Goal: Task Accomplishment & Management: Complete application form

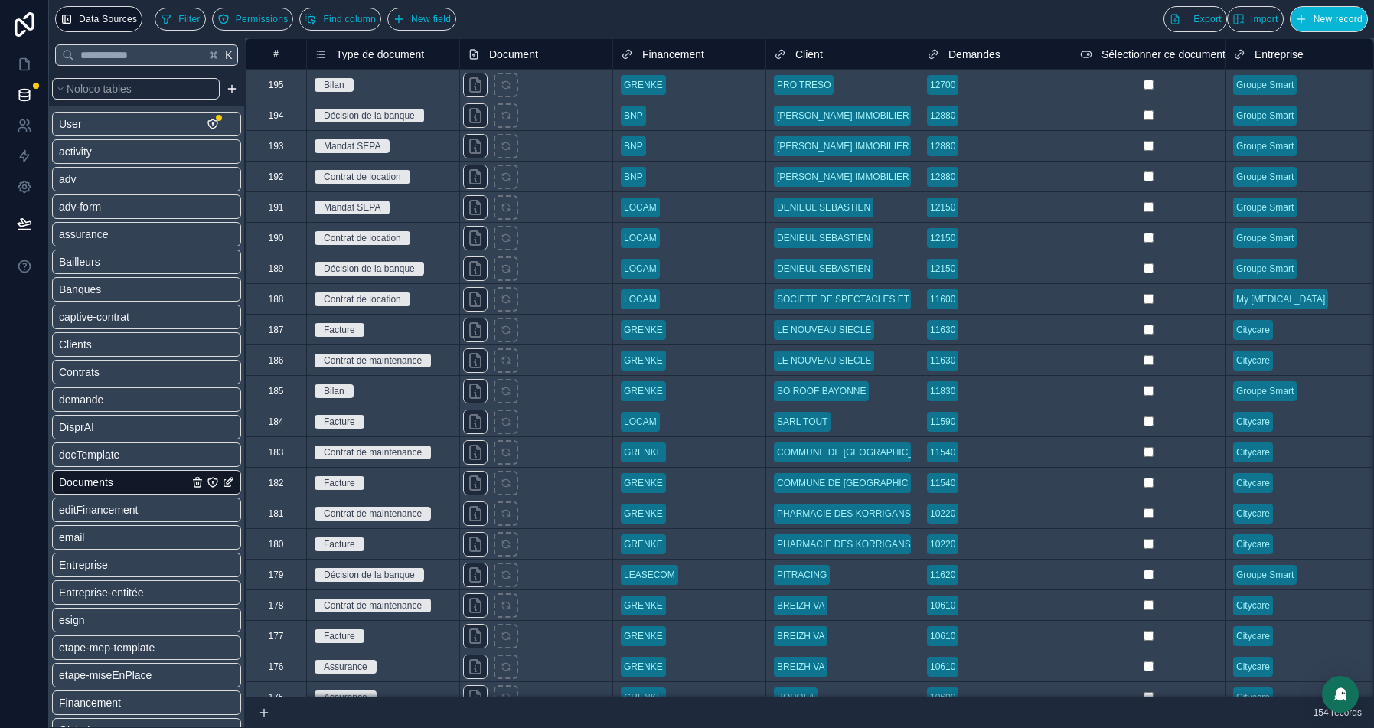
scroll to position [84, 0]
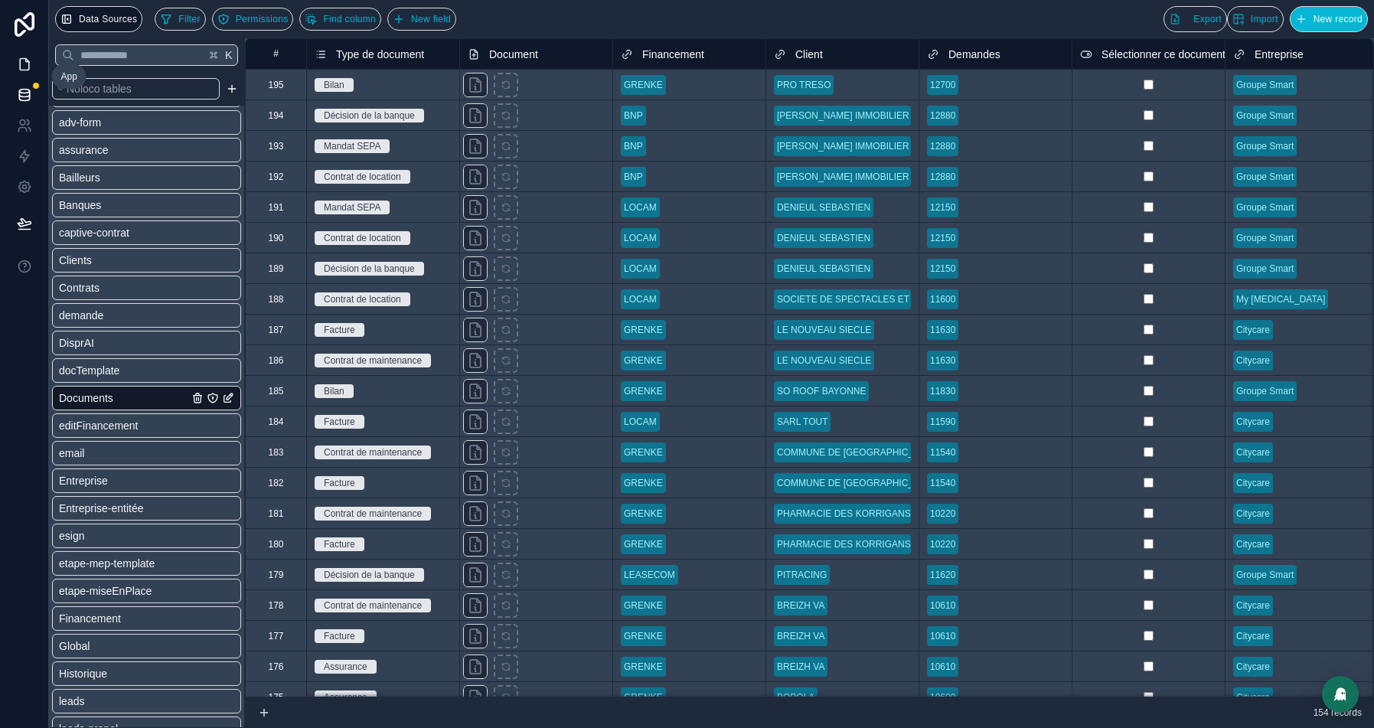
click at [18, 62] on icon at bounding box center [24, 64] width 15 height 15
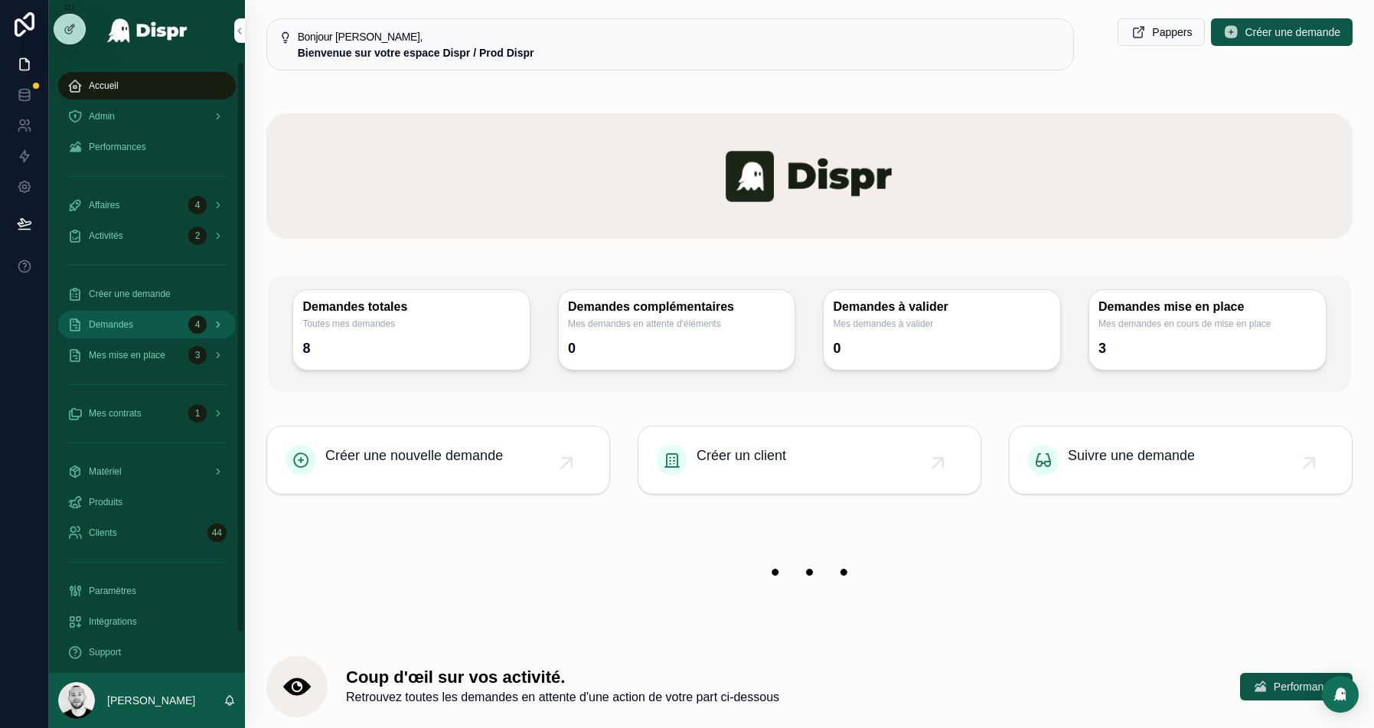
click at [133, 328] on span "Demandes" at bounding box center [111, 324] width 44 height 12
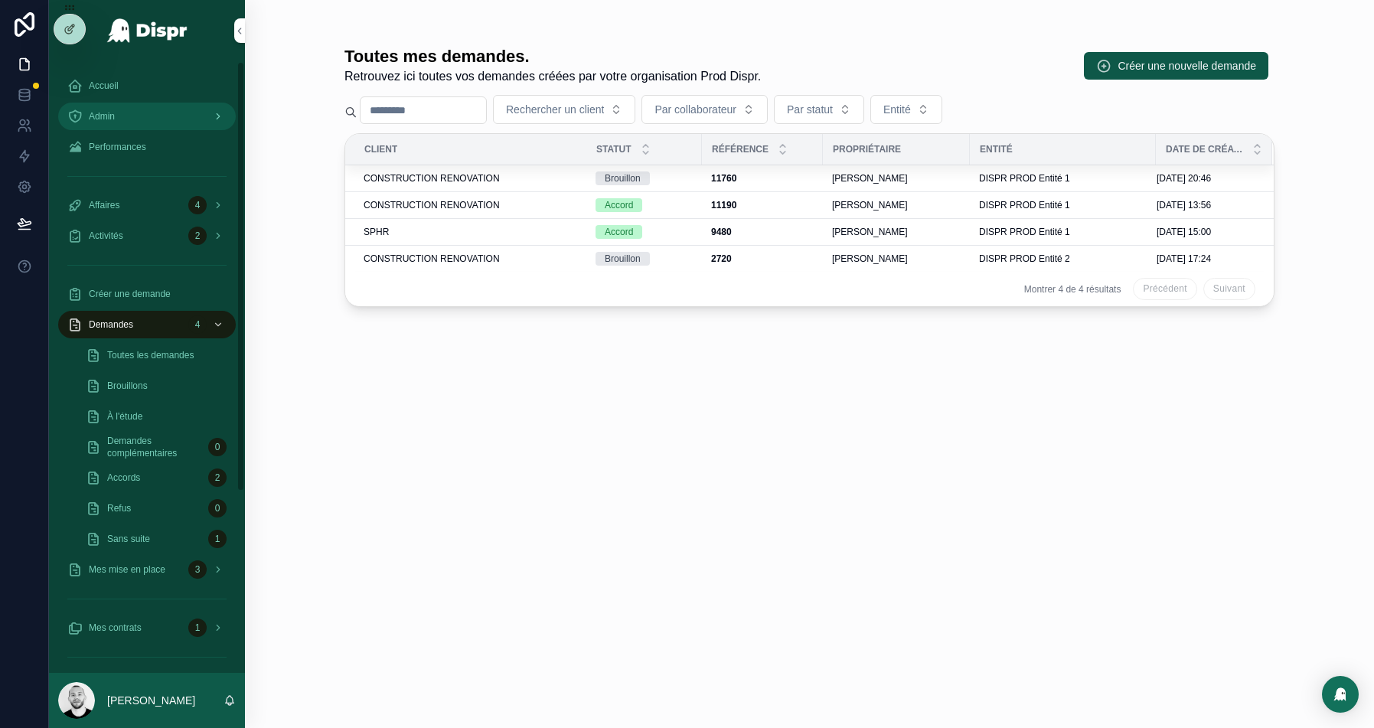
click at [128, 108] on div "Admin" at bounding box center [146, 116] width 159 height 24
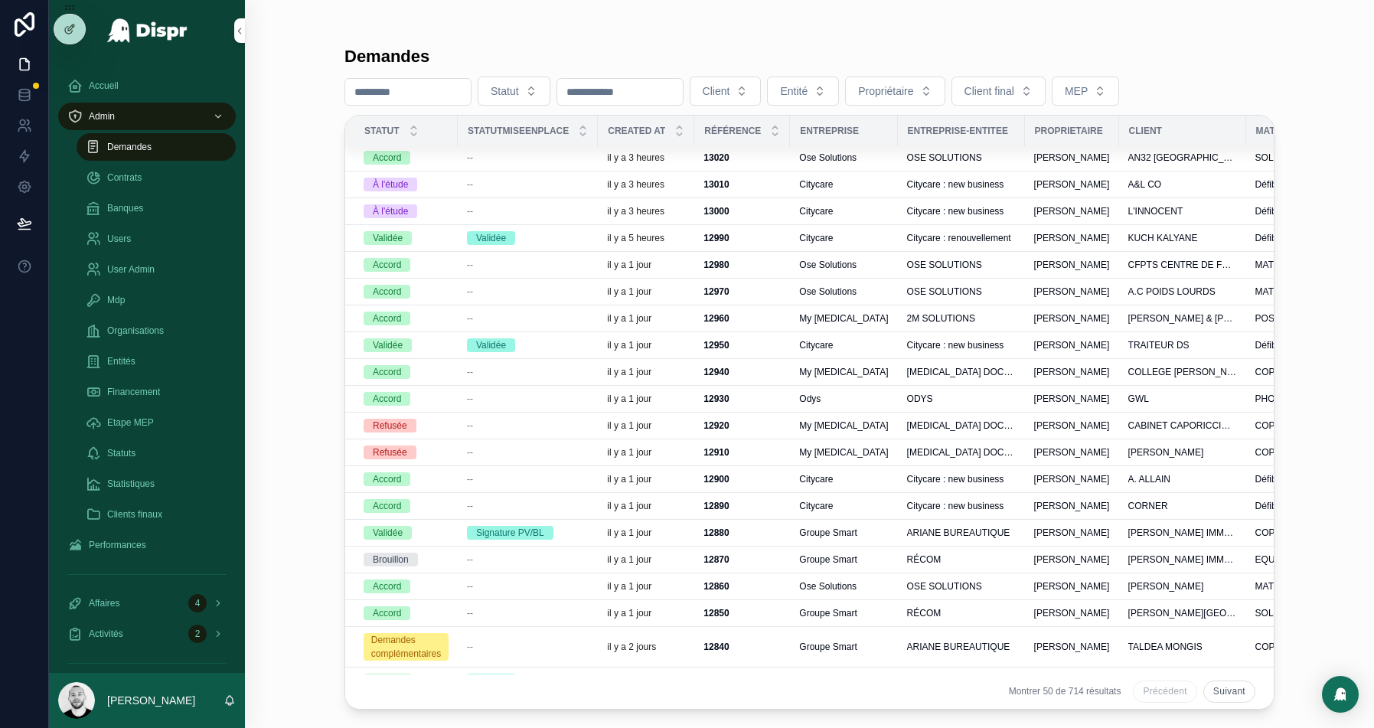
scroll to position [300, 0]
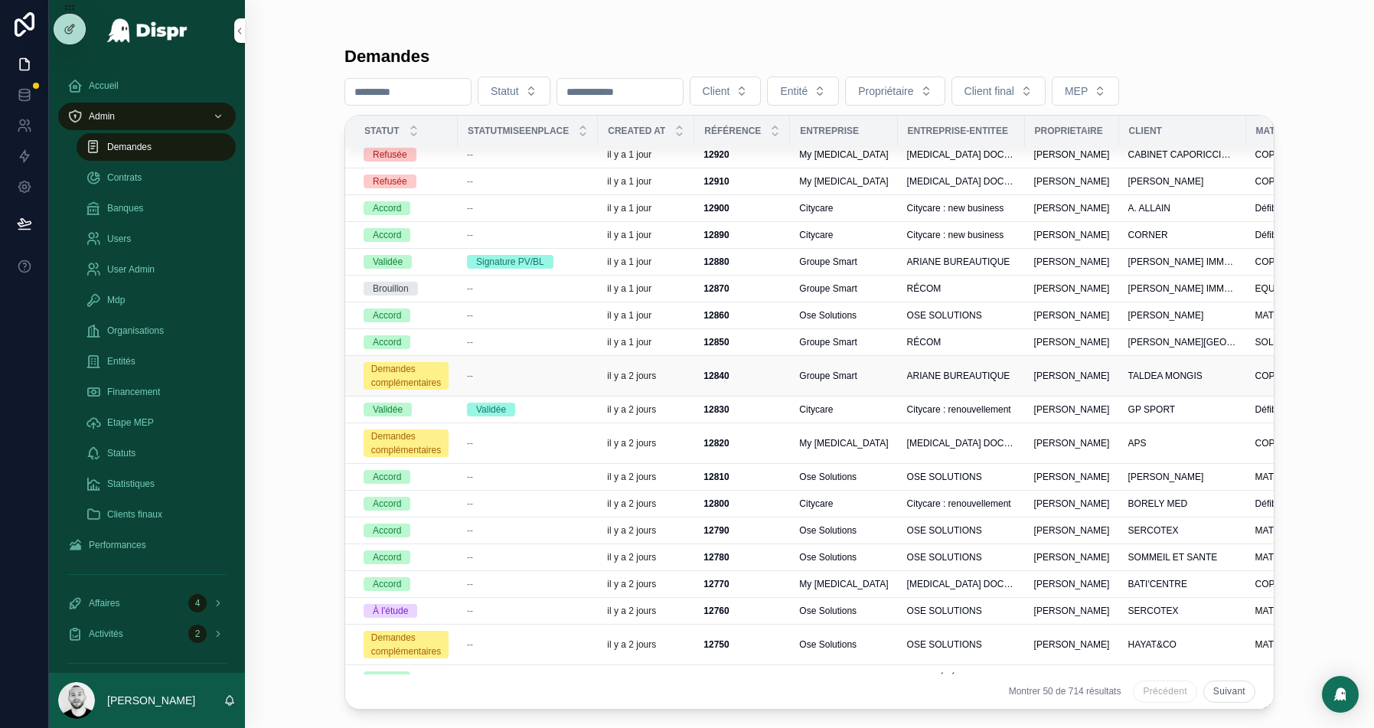
click at [514, 361] on td "--" at bounding box center [528, 376] width 140 height 41
click at [857, 370] on span "Groupe Smart" at bounding box center [827, 376] width 57 height 12
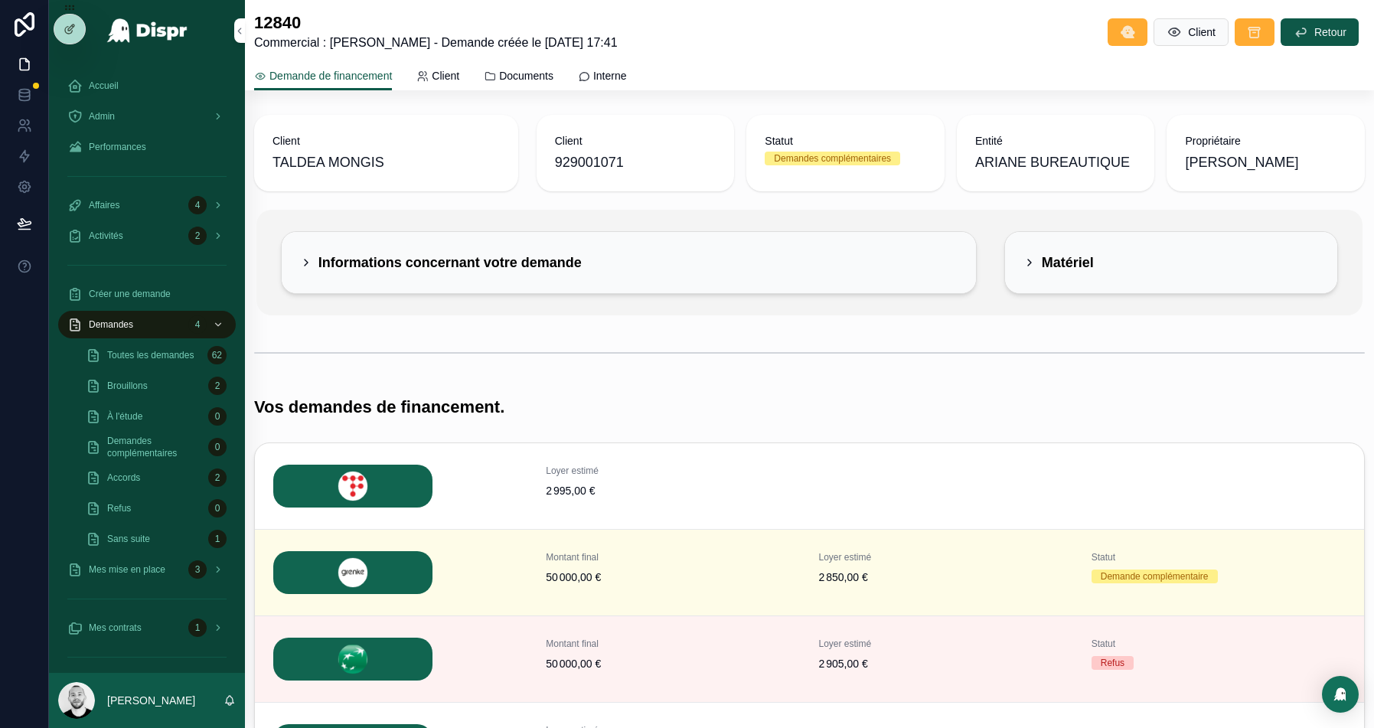
scroll to position [24, 0]
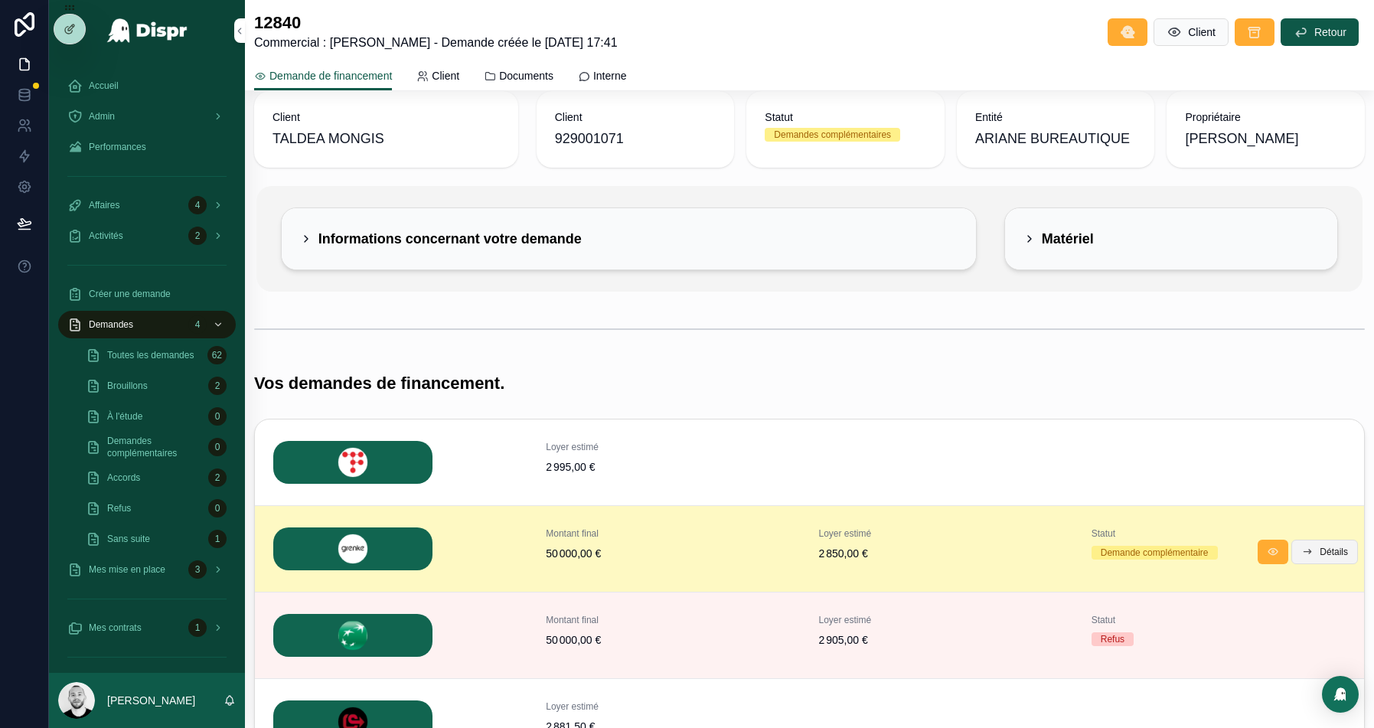
click at [1330, 546] on span "Détails" at bounding box center [1334, 552] width 28 height 12
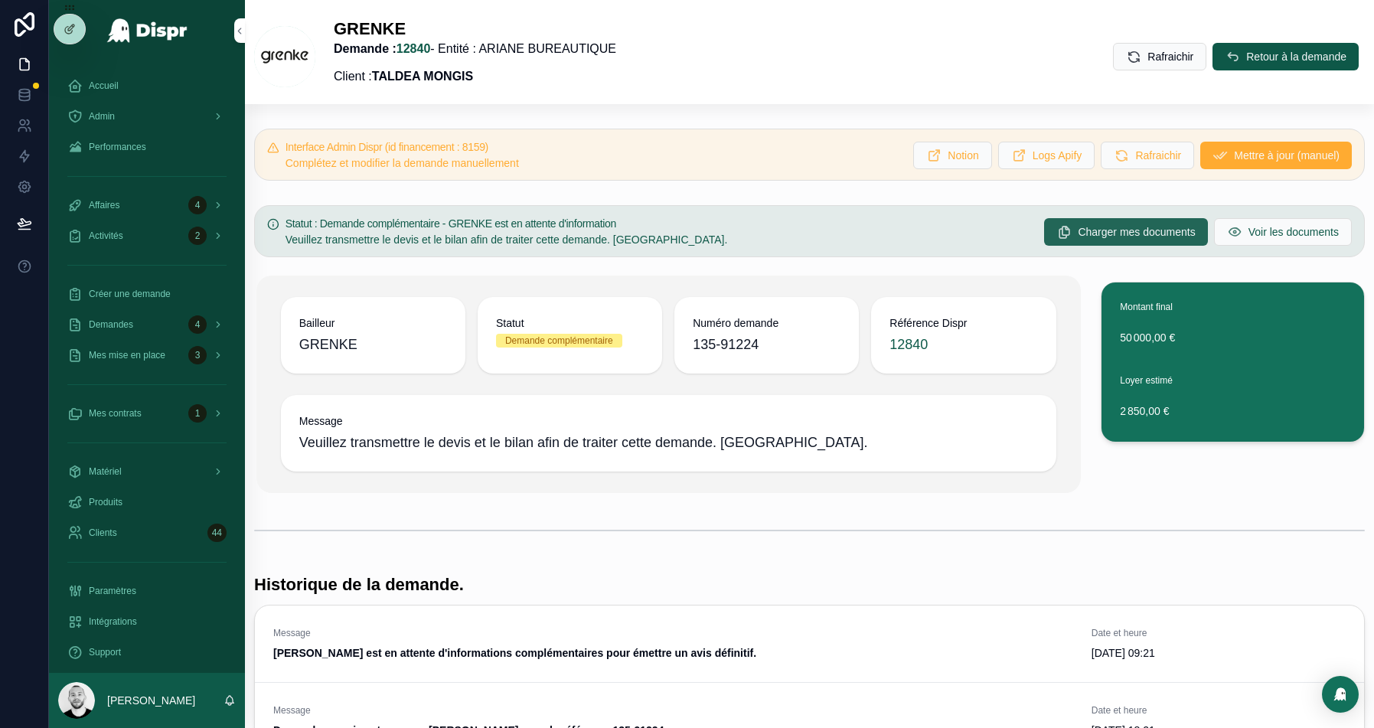
click at [1161, 237] on span "Charger mes documents" at bounding box center [1136, 231] width 117 height 15
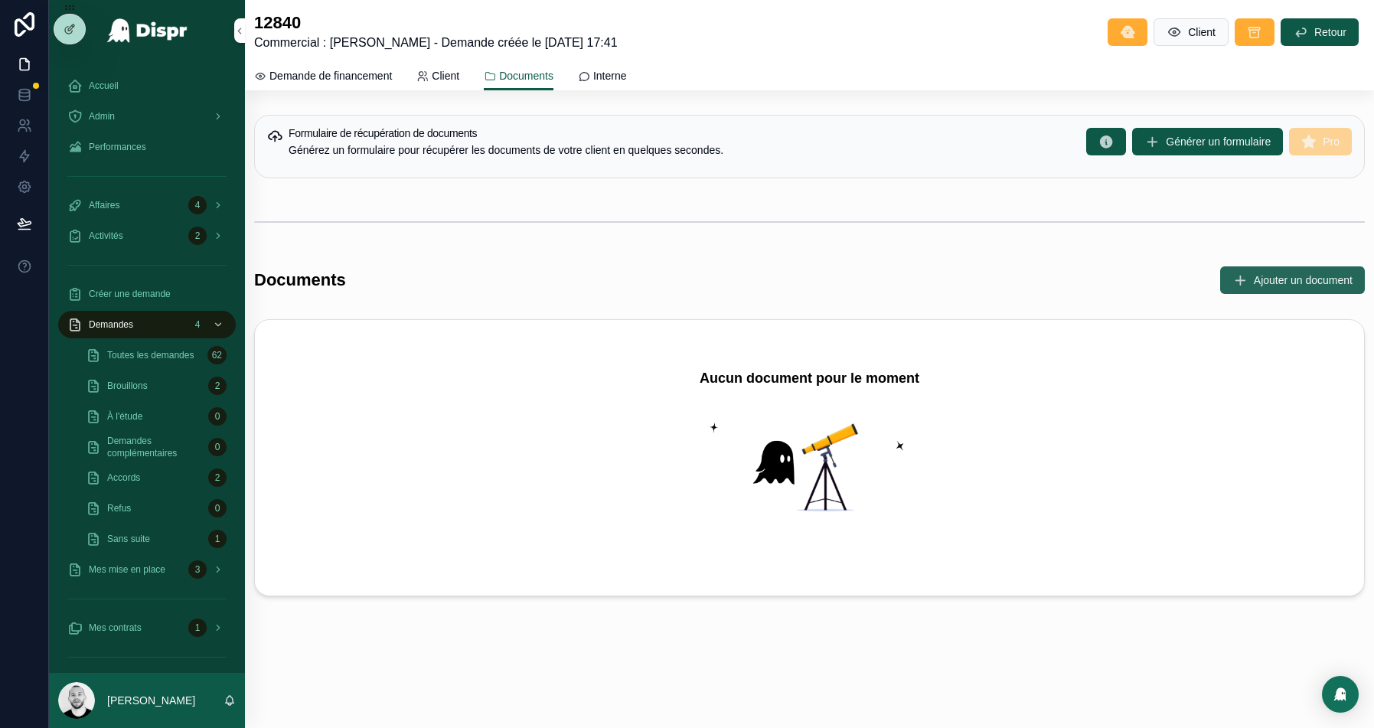
click at [1235, 288] on button "Ajouter un document" at bounding box center [1292, 280] width 145 height 28
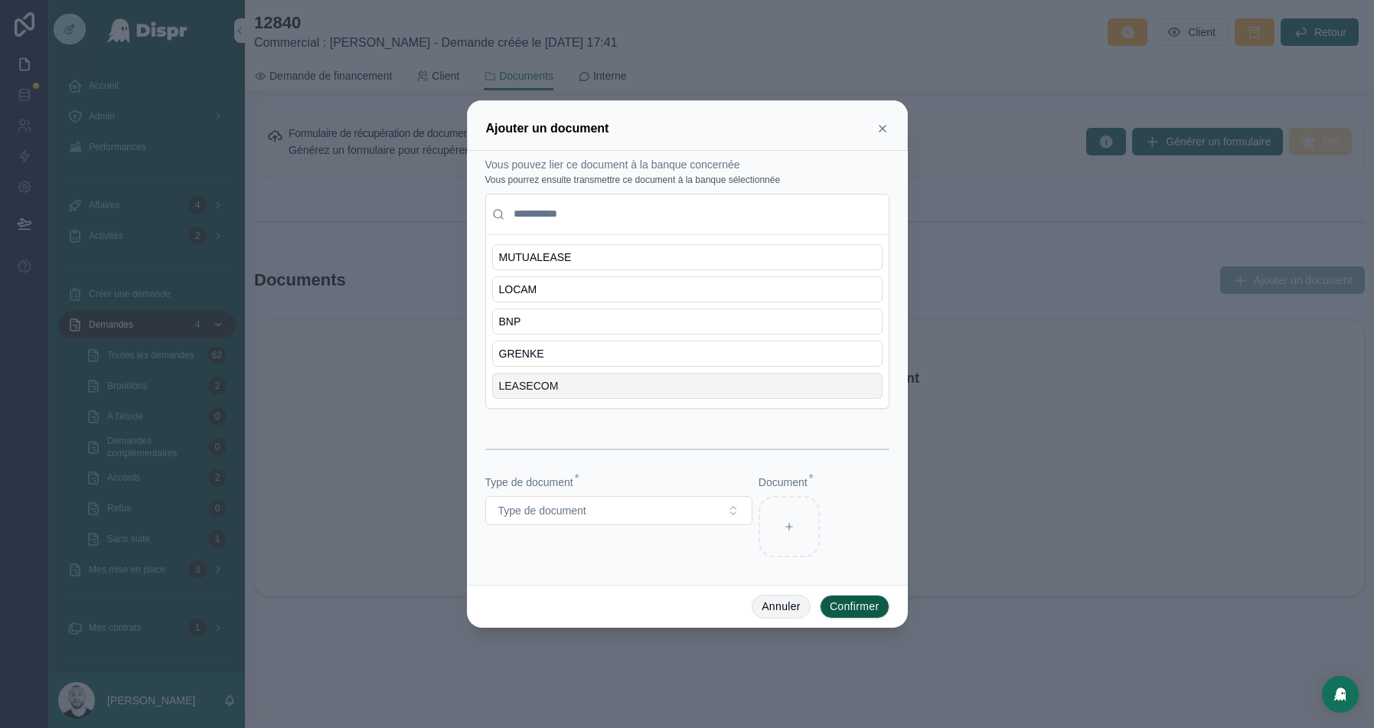
click at [776, 613] on button "Annuler" at bounding box center [781, 607] width 59 height 24
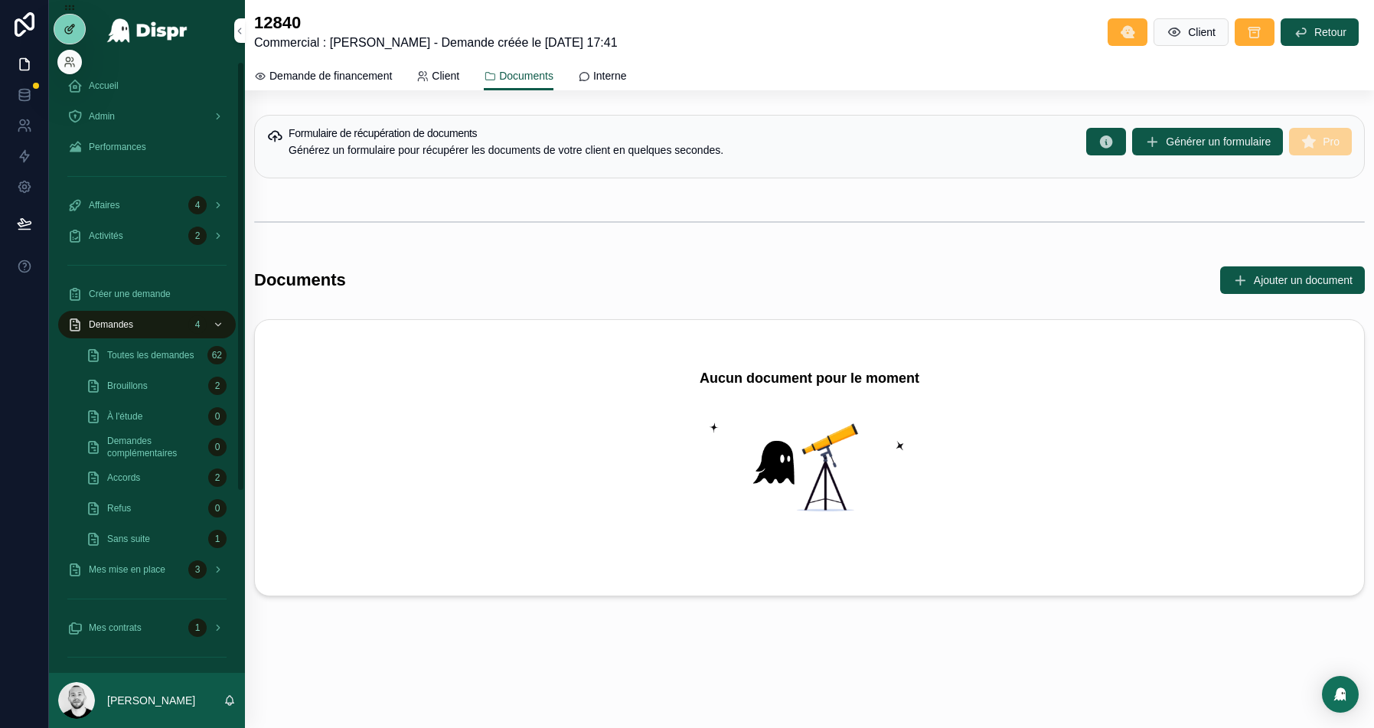
click at [72, 24] on icon at bounding box center [70, 29] width 12 height 12
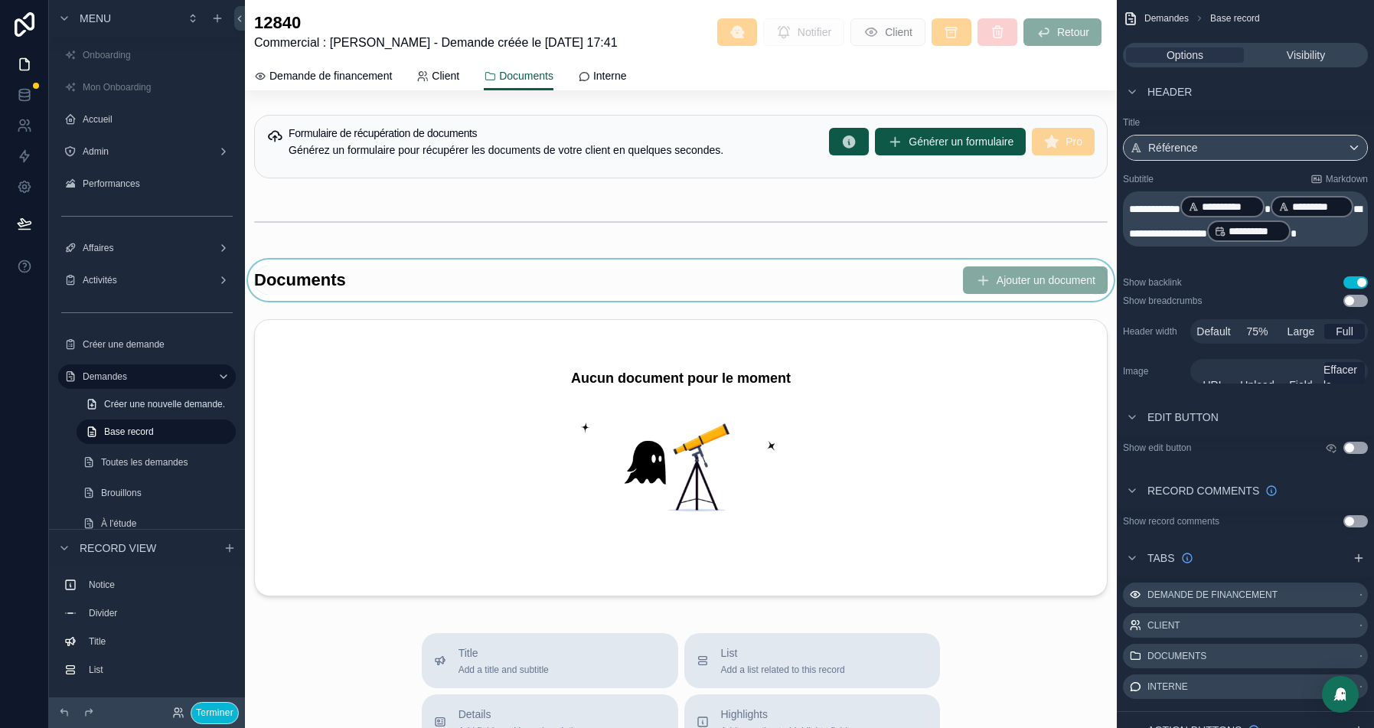
click at [779, 263] on div "scrollable content" at bounding box center [681, 280] width 872 height 41
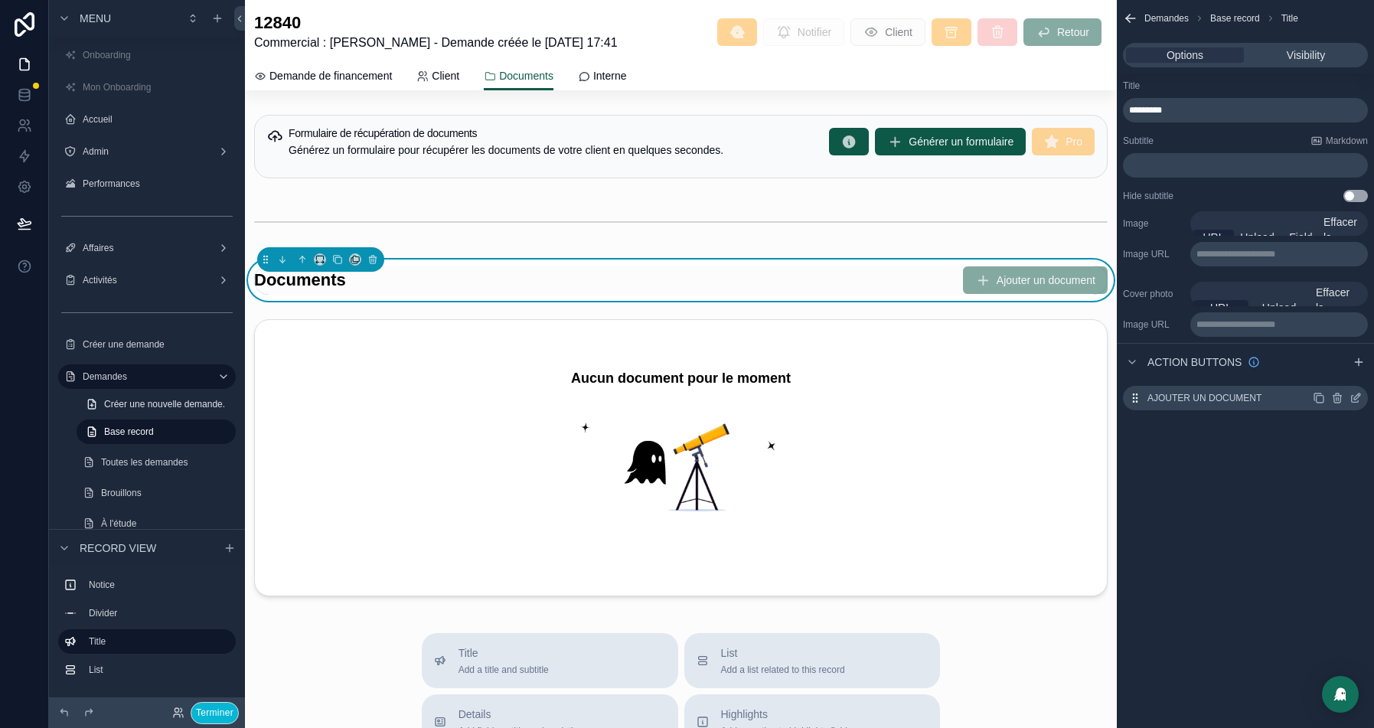
click at [1359, 401] on icon "scrollable content" at bounding box center [1356, 398] width 12 height 12
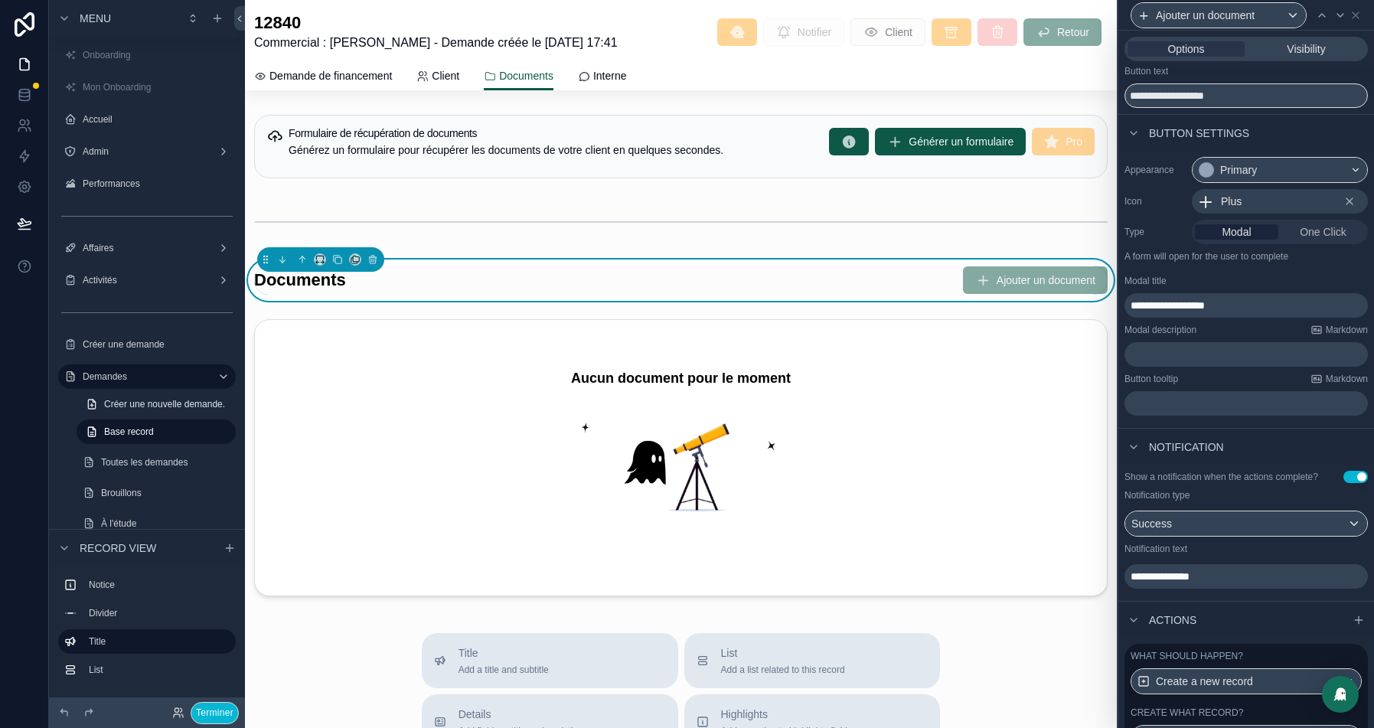
scroll to position [147, 0]
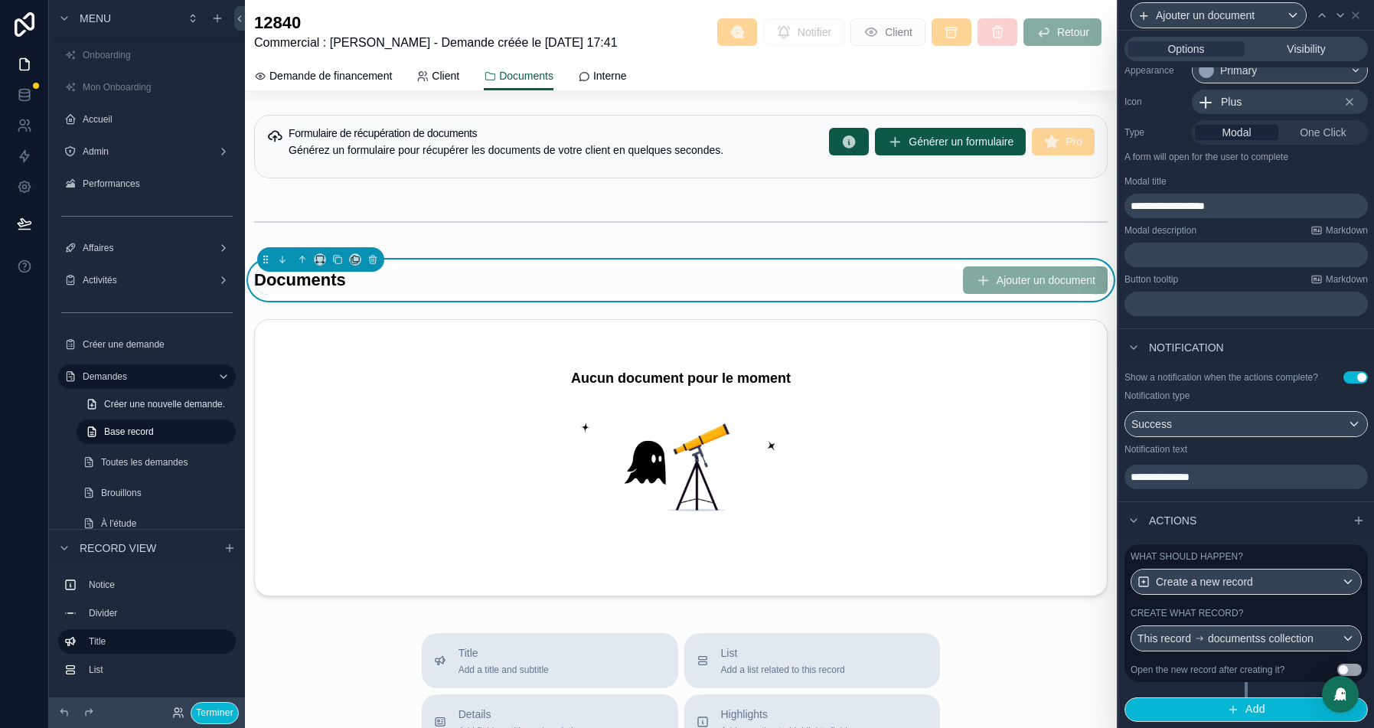
click at [1274, 612] on div "Create what record?" at bounding box center [1246, 613] width 231 height 12
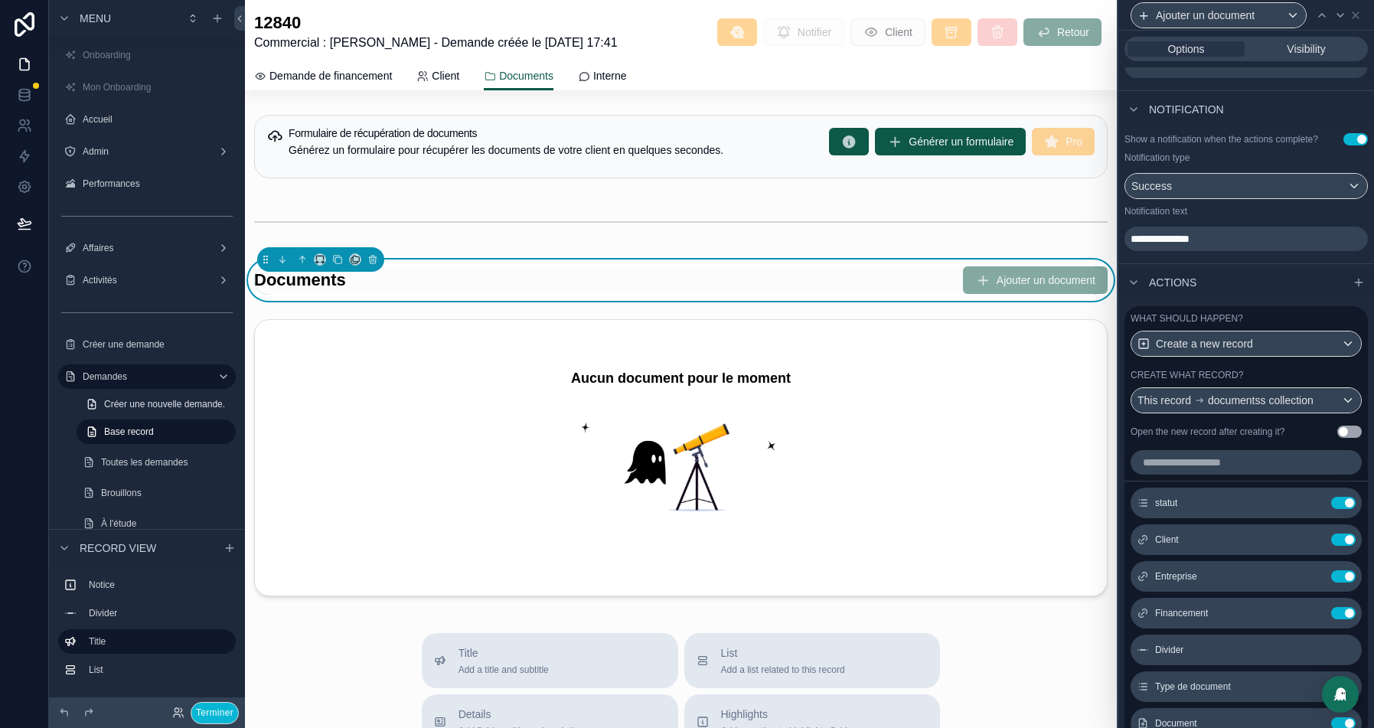
scroll to position [25, 0]
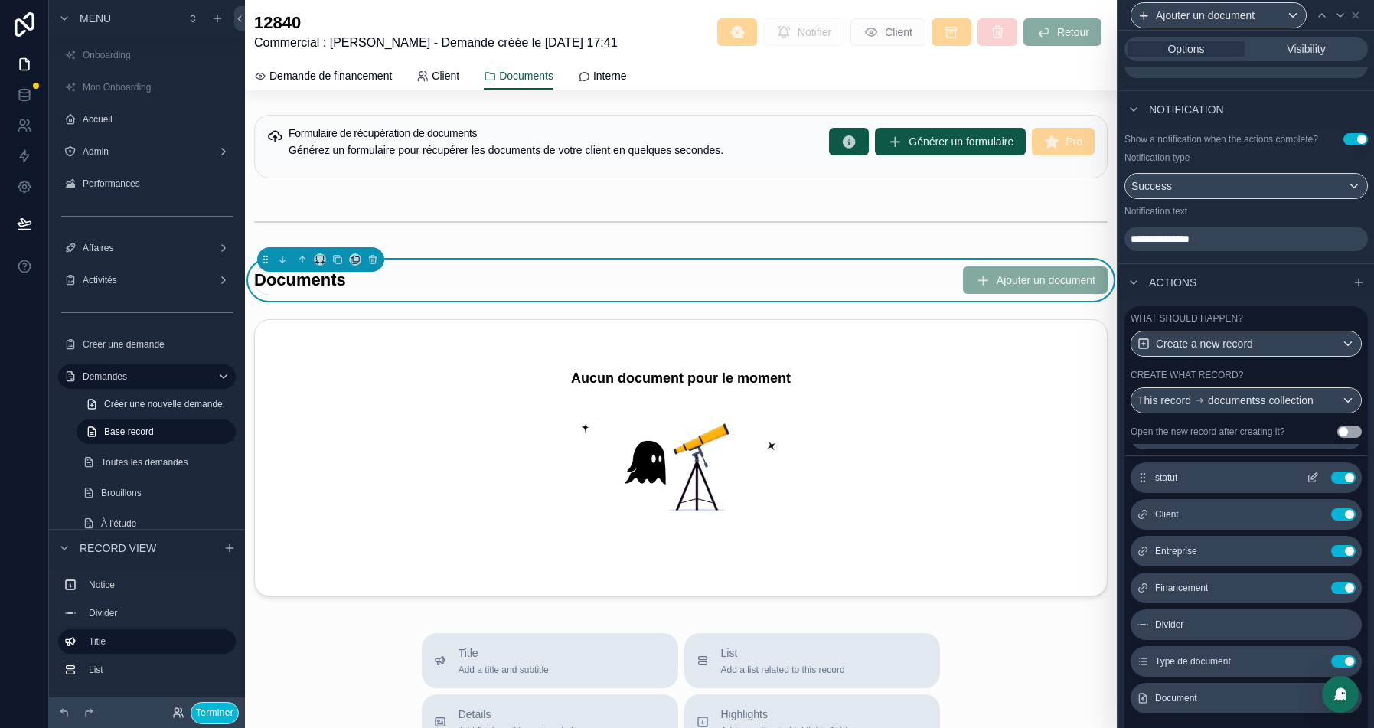
click at [1311, 484] on icon at bounding box center [1313, 478] width 12 height 12
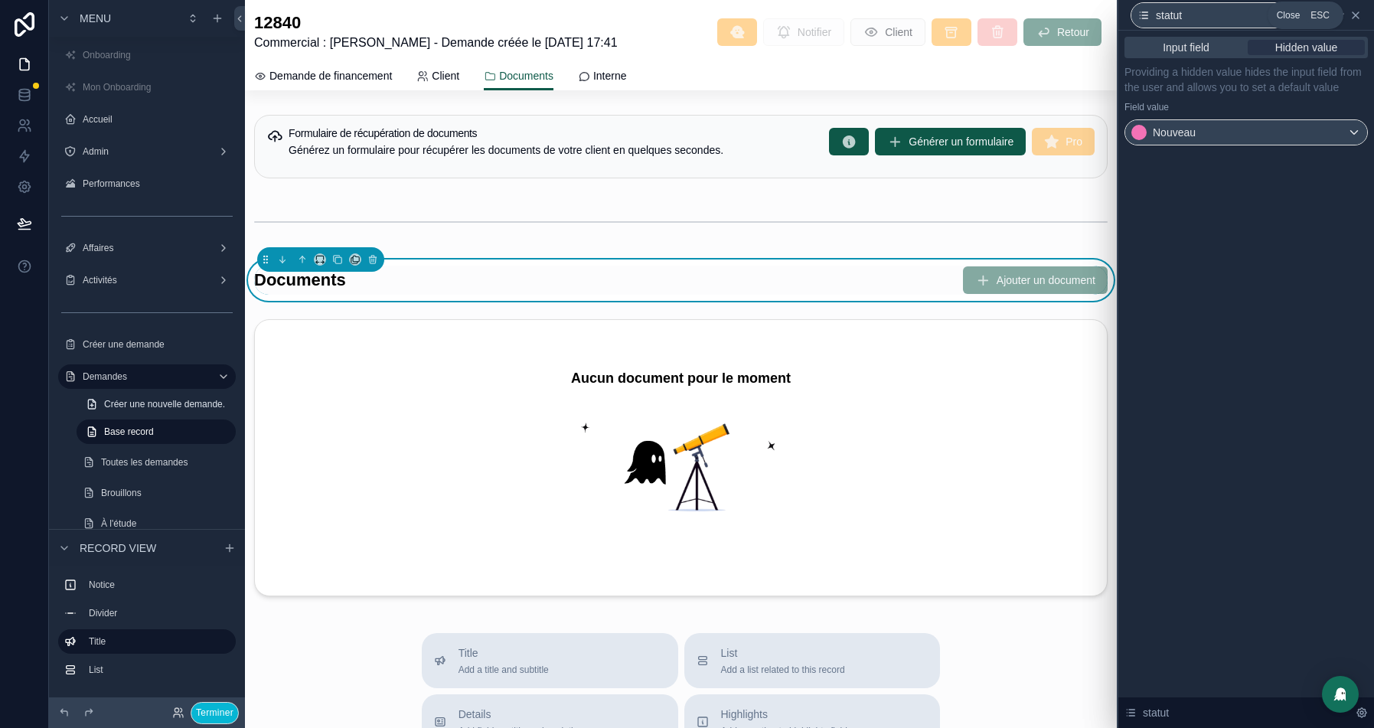
click at [1356, 15] on icon at bounding box center [1356, 15] width 6 height 6
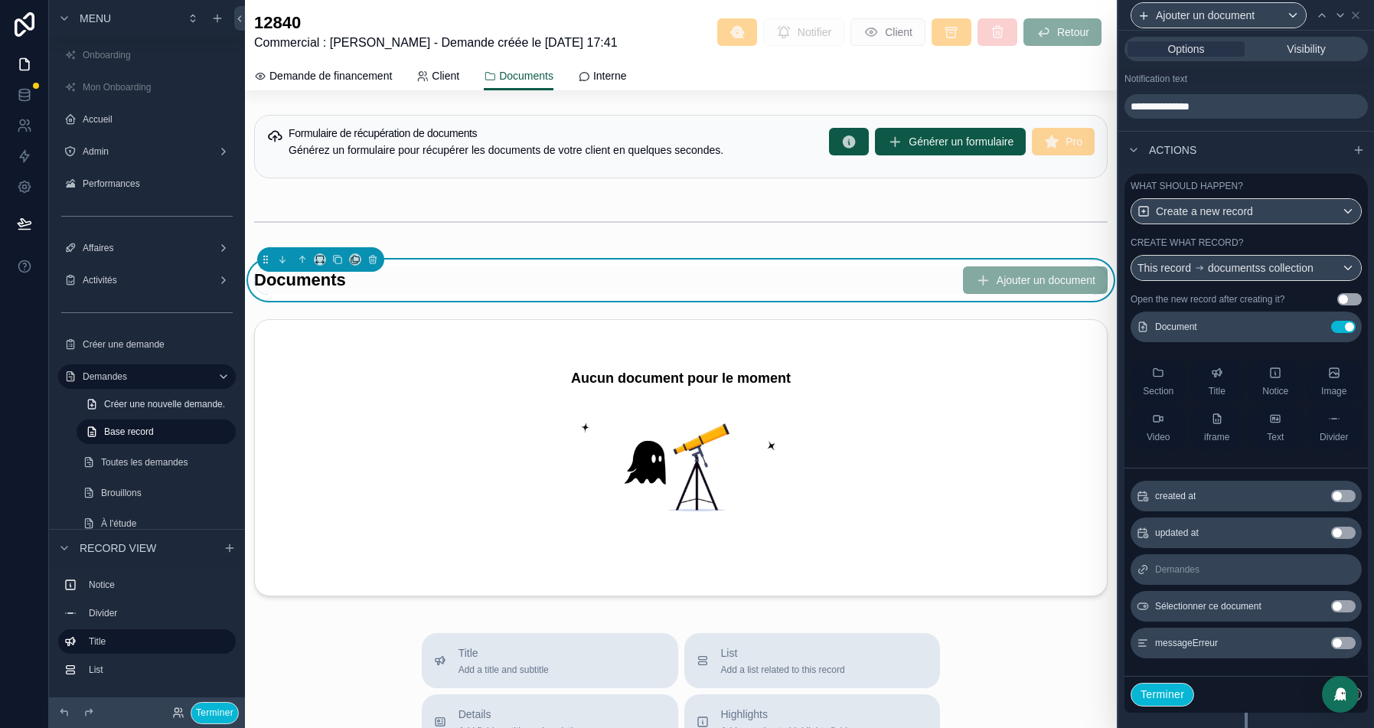
scroll to position [0, 0]
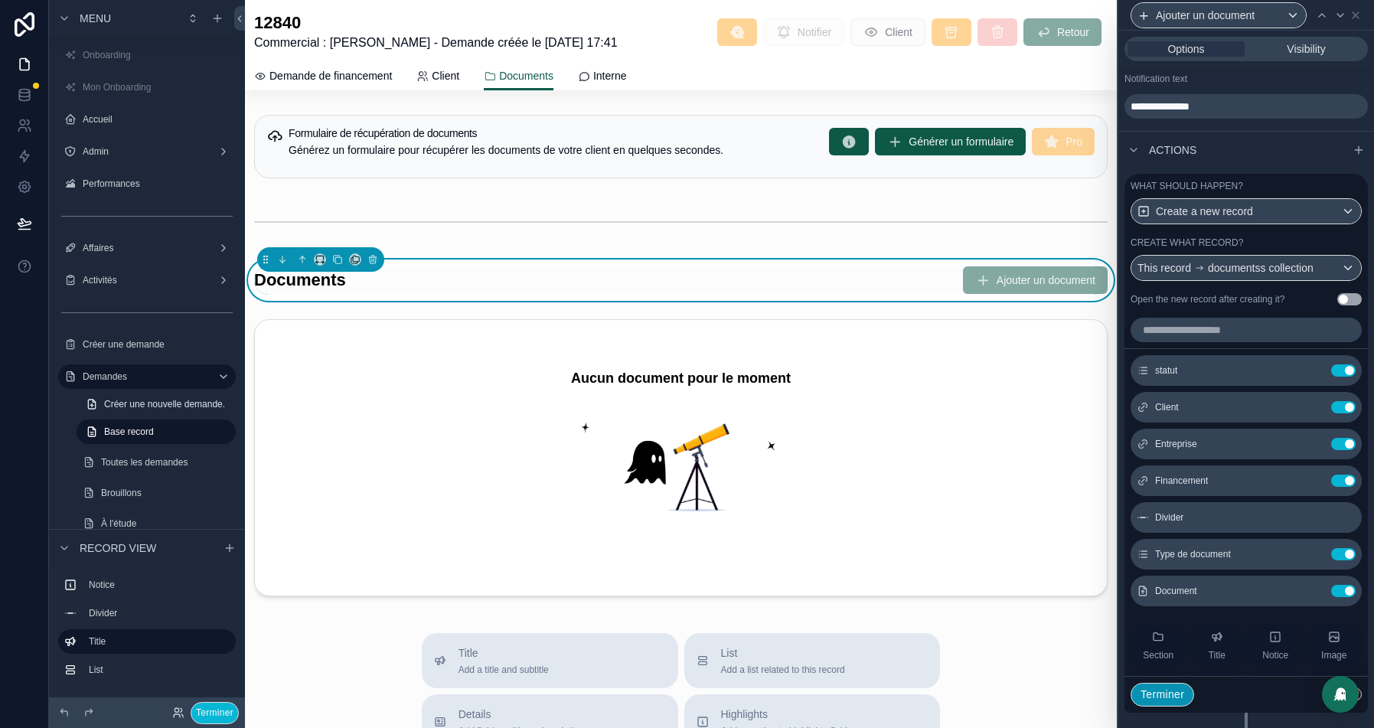
click at [1177, 704] on button "Terminer" at bounding box center [1163, 695] width 64 height 24
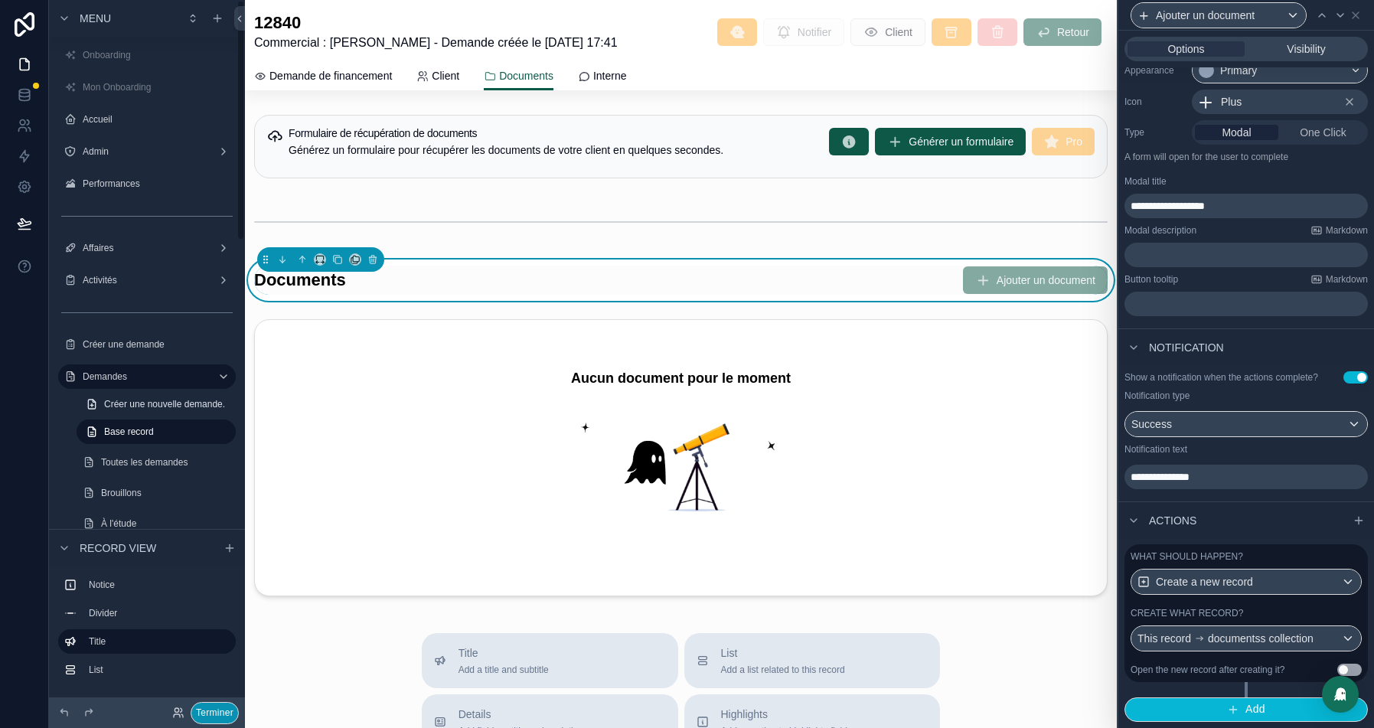
click at [204, 717] on button "Terminer" at bounding box center [215, 713] width 48 height 22
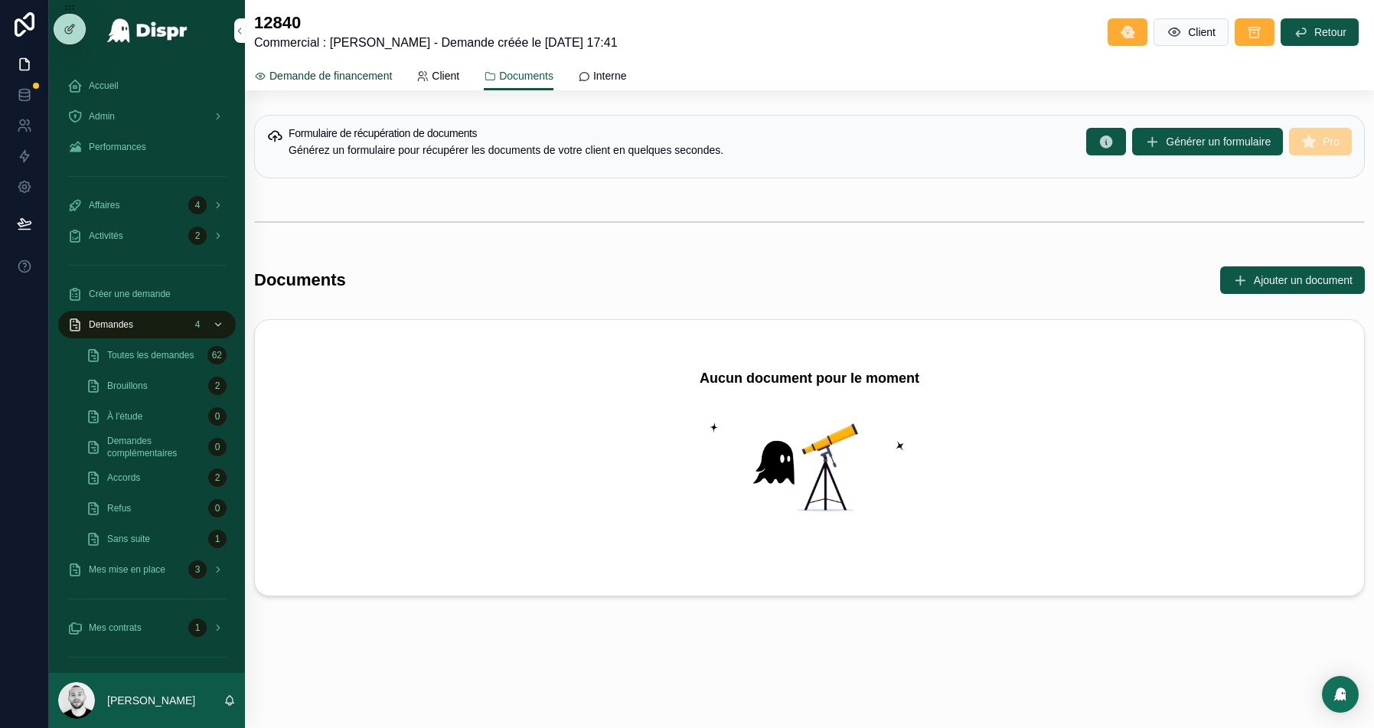
click at [331, 77] on span "Demande de financement" at bounding box center [330, 75] width 122 height 15
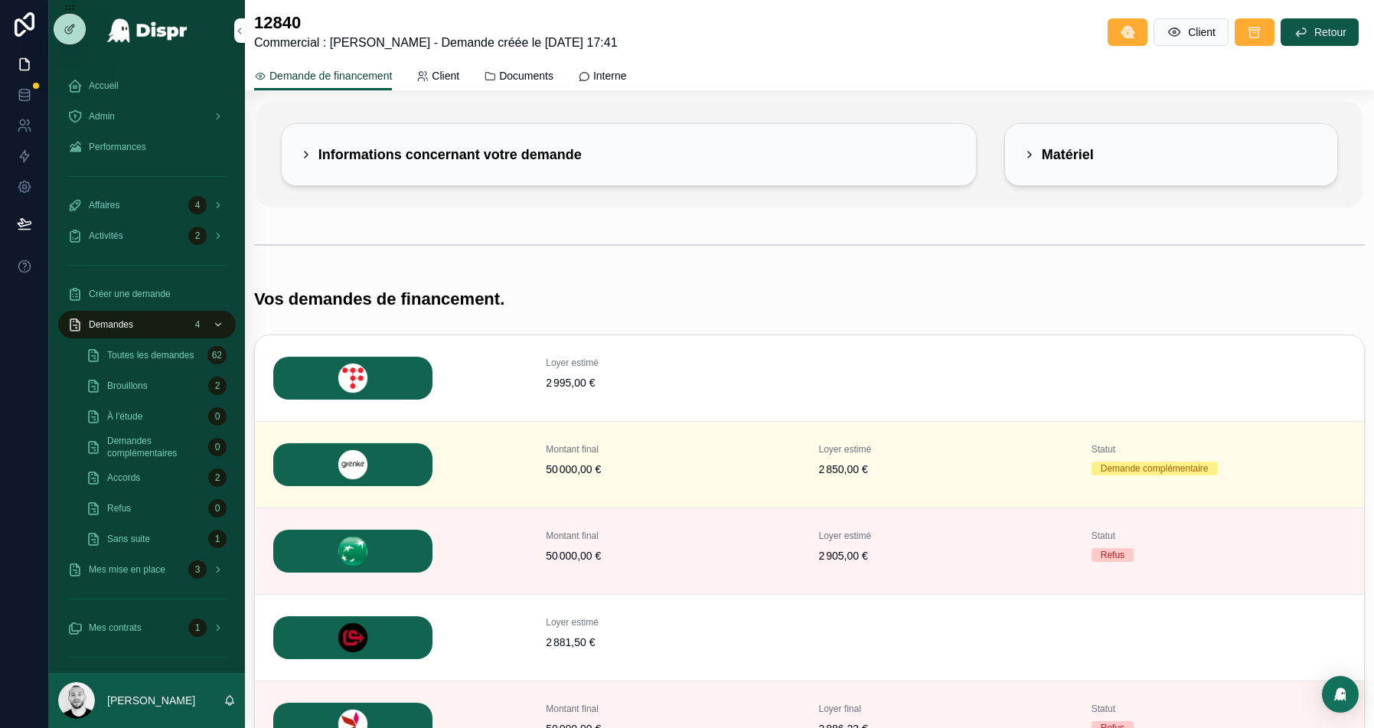
scroll to position [135, 0]
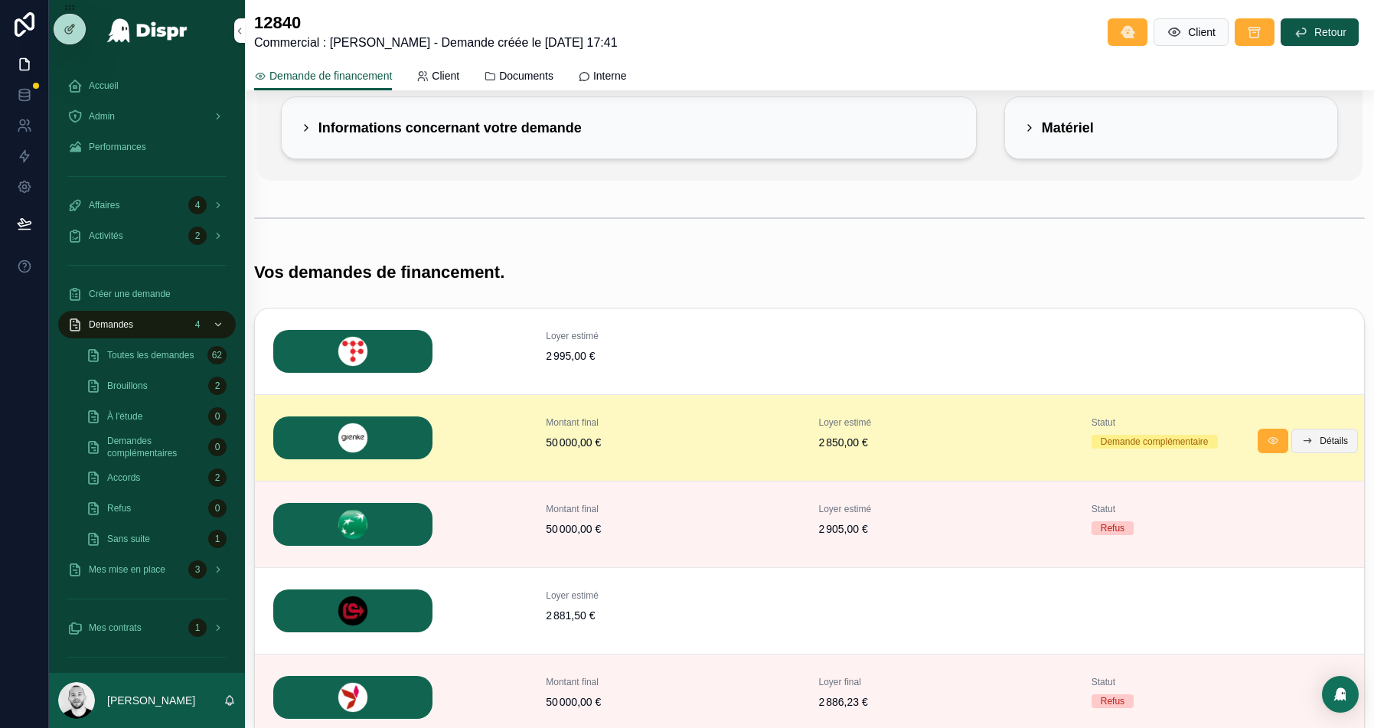
click at [1344, 437] on span "Détails" at bounding box center [1334, 441] width 28 height 12
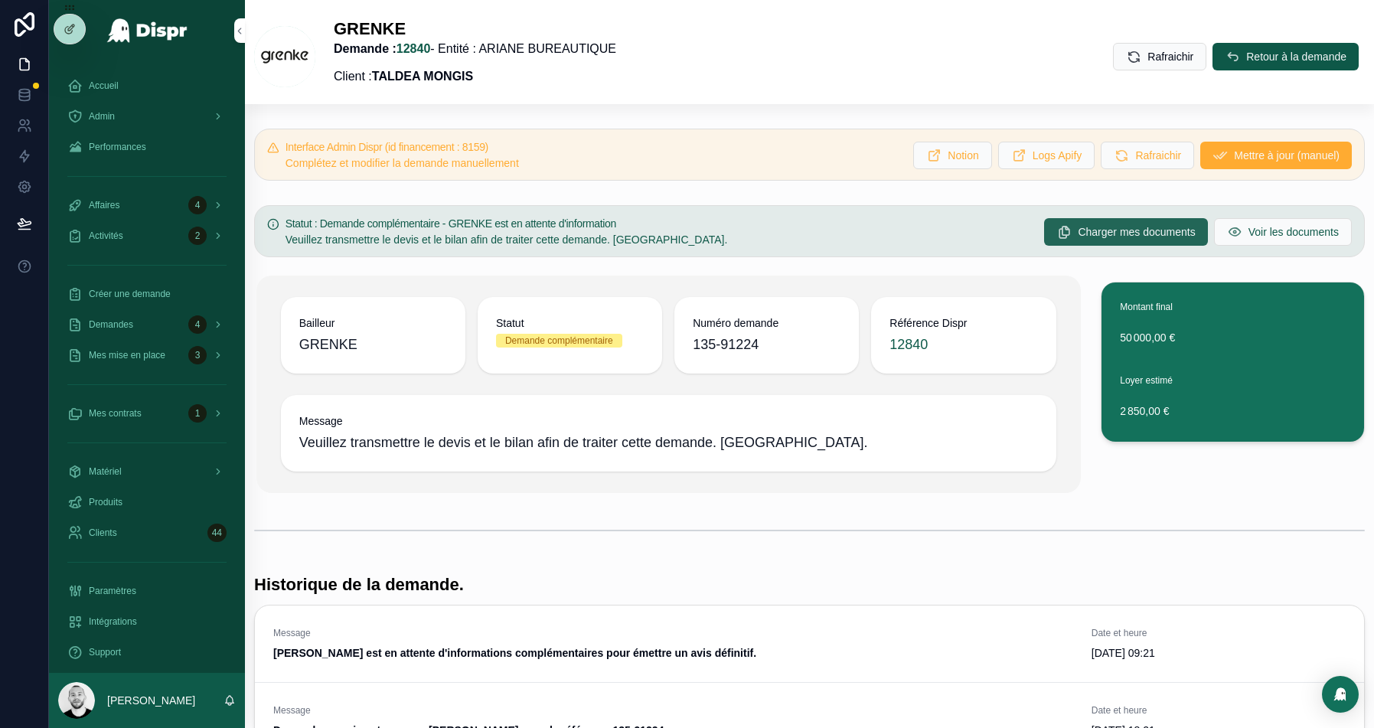
click at [1109, 234] on span "Charger mes documents" at bounding box center [1136, 231] width 117 height 15
click at [1089, 233] on span "Charger mes documents" at bounding box center [1136, 231] width 117 height 15
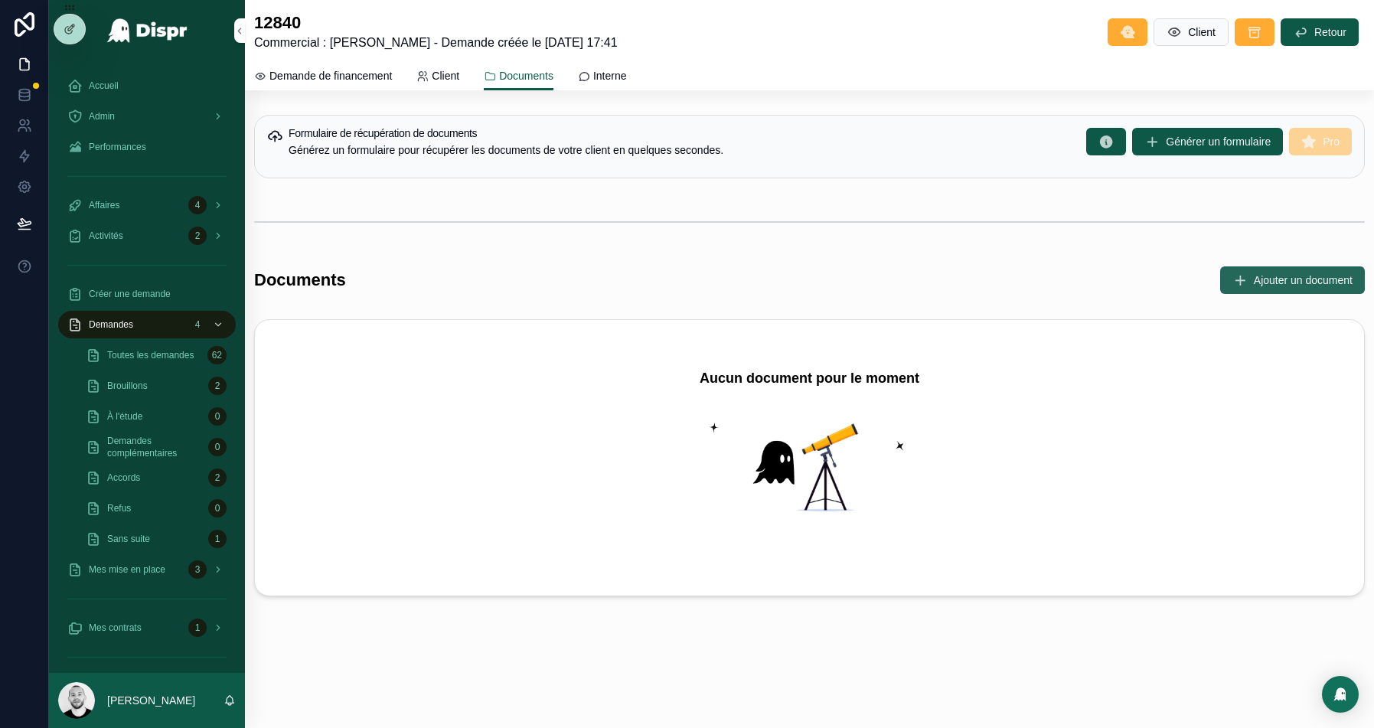
click at [1285, 286] on span "Ajouter un document" at bounding box center [1303, 280] width 99 height 15
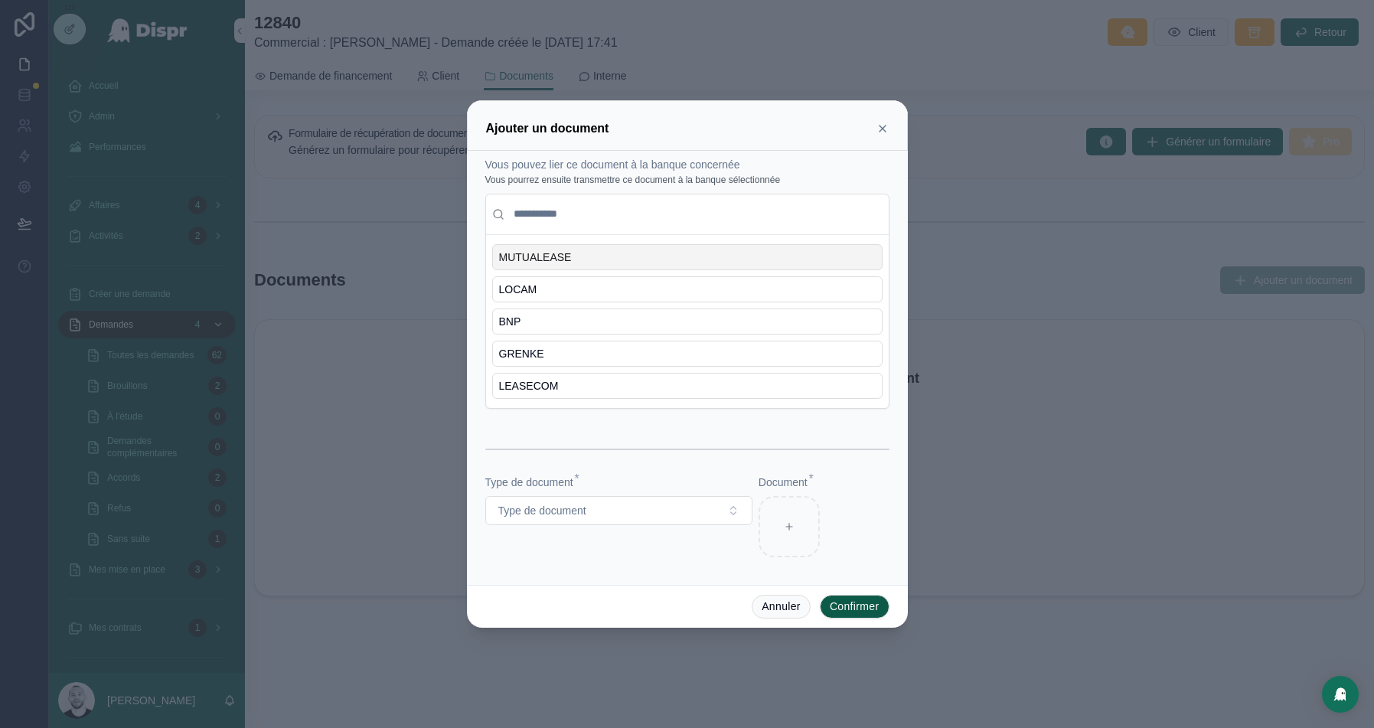
click at [883, 135] on icon at bounding box center [883, 128] width 12 height 12
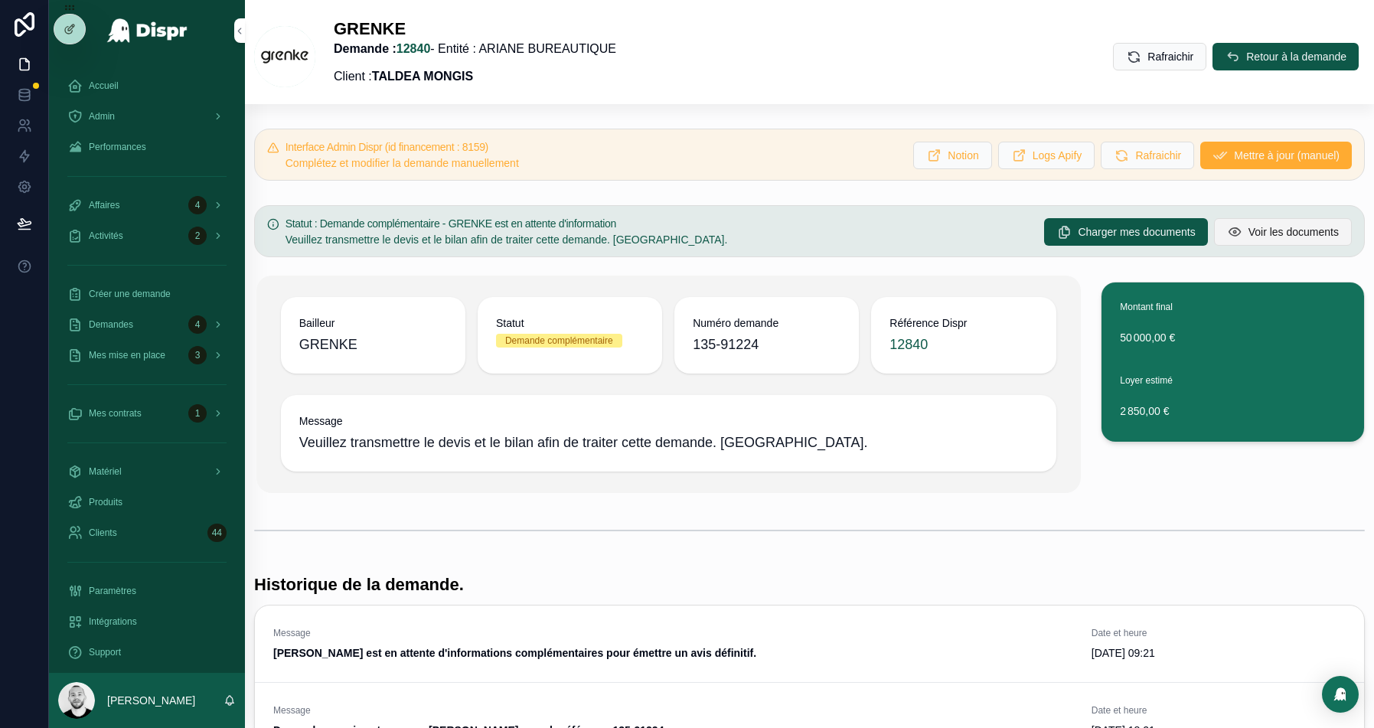
click at [1285, 224] on div "Accueil Admin Performances Affaires 4 Activités 2 Créer une demande Demandes 4 …" at bounding box center [711, 364] width 1325 height 728
click at [1261, 230] on span "Voir les documents" at bounding box center [1294, 231] width 90 height 15
